Goal: Book appointment/travel/reservation

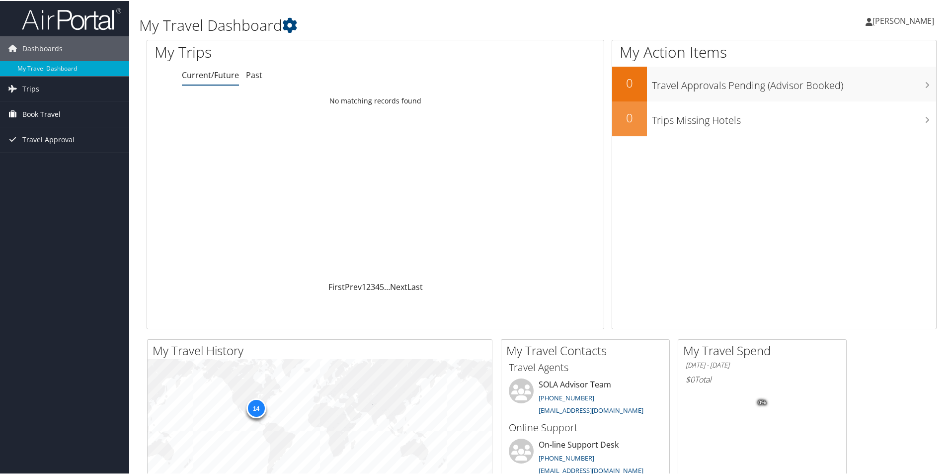
click at [46, 115] on span "Book Travel" at bounding box center [41, 113] width 38 height 25
click at [46, 146] on link "Book/Manage Online Trips" at bounding box center [64, 148] width 129 height 15
